Goal: Transaction & Acquisition: Purchase product/service

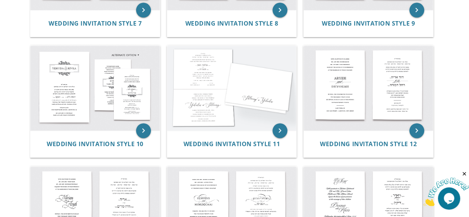
scroll to position [485, 0]
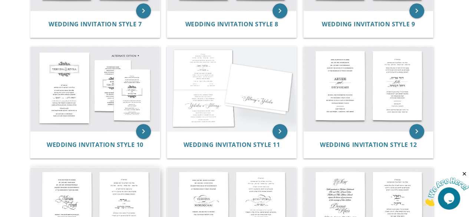
click at [125, 199] on img at bounding box center [94, 209] width 129 height 85
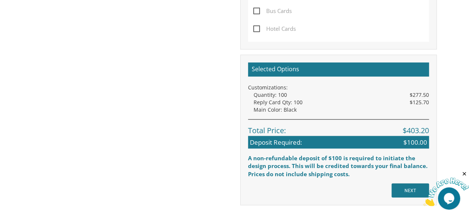
scroll to position [577, 0]
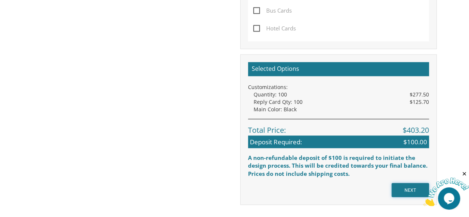
click at [411, 191] on input "NEXT" at bounding box center [410, 190] width 37 height 14
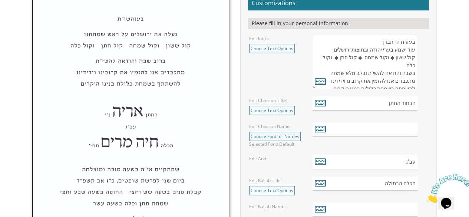
scroll to position [268, 0]
click at [397, 125] on input "text" at bounding box center [365, 129] width 105 height 14
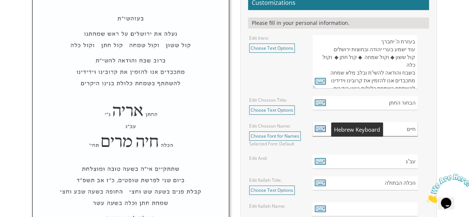
type input "חיים"
click at [321, 128] on icon at bounding box center [320, 128] width 11 height 10
type textarea "חיים"
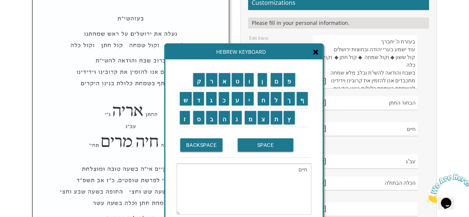
click at [348, 143] on div "Edit Chosson Name: Choose Font for Names Please look through the font previews …" at bounding box center [338, 134] width 189 height 25
click at [316, 56] on div "Hebrew Keyboard" at bounding box center [243, 51] width 157 height 15
click at [316, 58] on div "Hebrew Keyboard" at bounding box center [243, 51] width 157 height 15
click at [317, 56] on span at bounding box center [316, 52] width 6 height 8
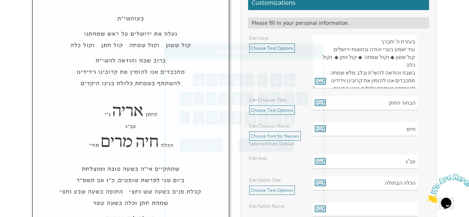
click at [316, 50] on icon at bounding box center [316, 51] width 6 height 7
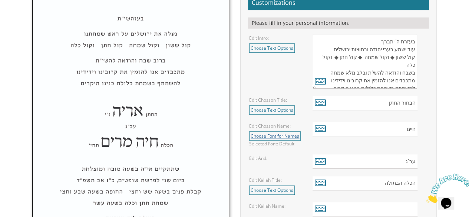
click at [262, 135] on link "Choose Font for Names" at bounding box center [275, 135] width 52 height 9
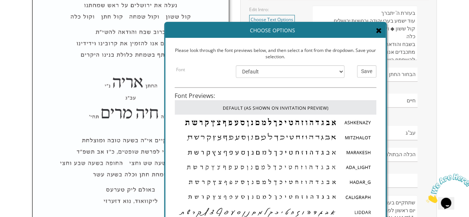
scroll to position [60, 0]
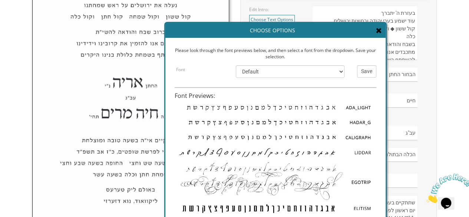
click at [382, 33] on div "Choose Options" at bounding box center [275, 30] width 220 height 15
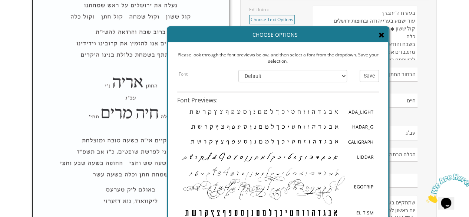
drag, startPoint x: 374, startPoint y: 27, endPoint x: 377, endPoint y: 32, distance: 5.2
click at [377, 32] on div "Choose Options" at bounding box center [278, 34] width 220 height 15
click at [380, 34] on icon at bounding box center [382, 34] width 6 height 7
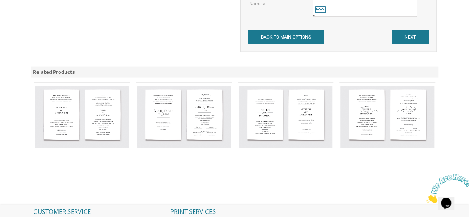
scroll to position [752, 0]
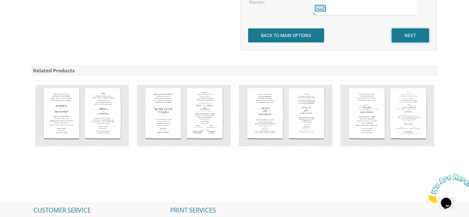
click at [407, 37] on input "NEXT" at bounding box center [410, 36] width 37 height 14
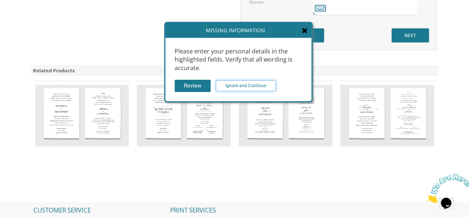
click at [220, 89] on input "Ignore and Continue" at bounding box center [246, 85] width 60 height 11
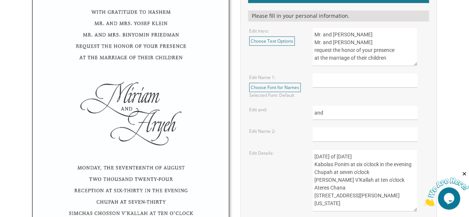
scroll to position [280, 0]
click at [329, 75] on input "text" at bounding box center [365, 80] width 105 height 14
type input "[PERSON_NAME]"
click at [296, 88] on link "Choose Font for Names" at bounding box center [275, 86] width 52 height 9
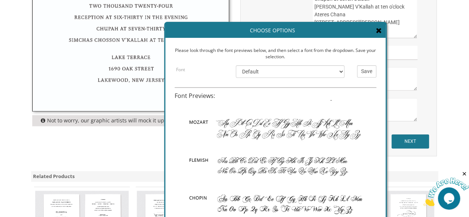
scroll to position [85, 0]
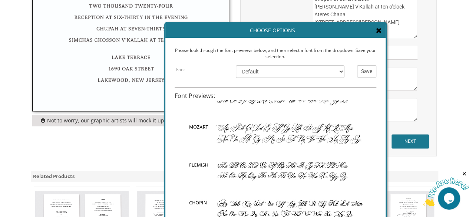
click at [375, 31] on div "Choose Options" at bounding box center [275, 30] width 220 height 15
click at [381, 29] on icon at bounding box center [379, 30] width 6 height 7
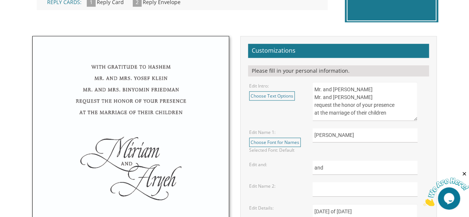
scroll to position [224, 0]
